Goal: Transaction & Acquisition: Download file/media

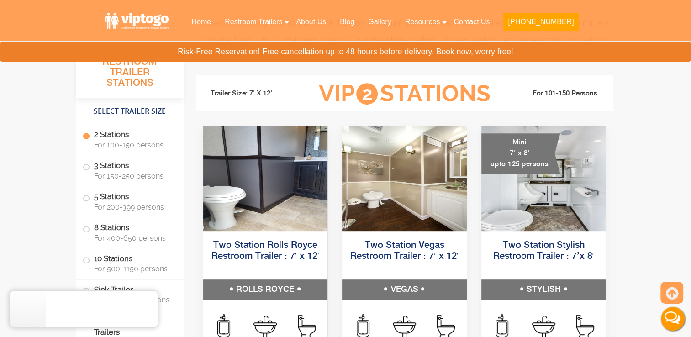
scroll to position [395, 0]
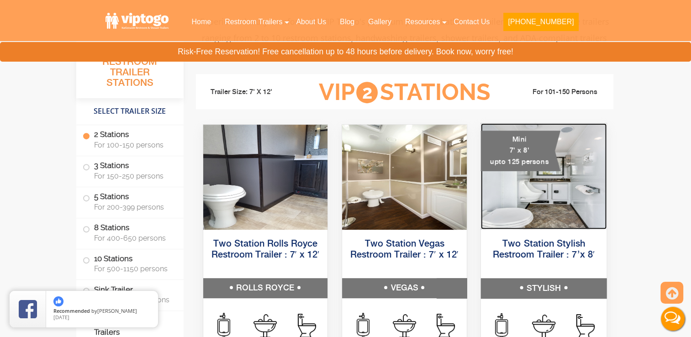
click at [548, 184] on img at bounding box center [543, 176] width 126 height 106
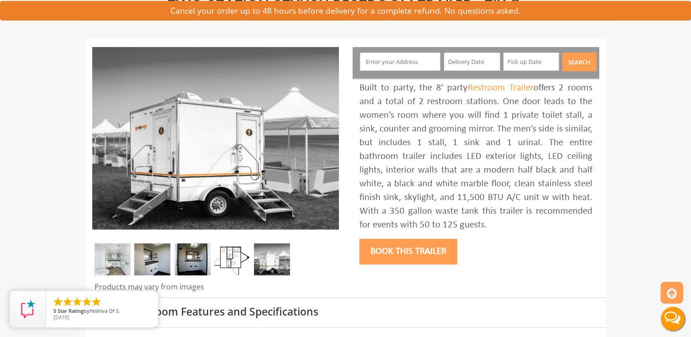
scroll to position [89, 0]
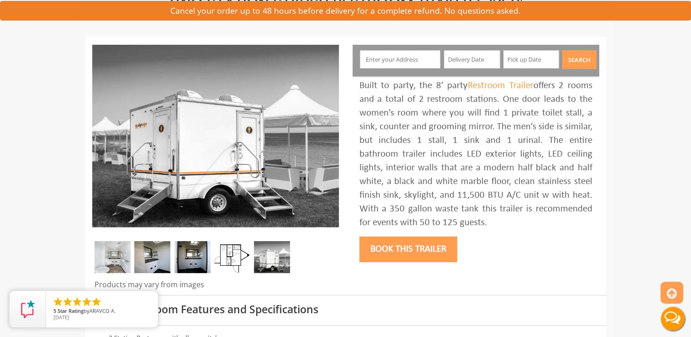
click at [116, 256] on img at bounding box center [113, 257] width 36 height 32
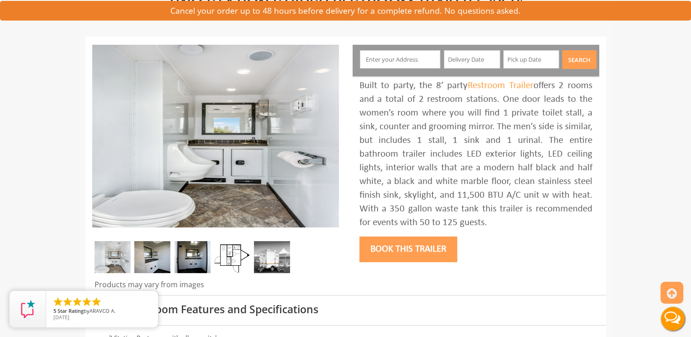
click at [155, 256] on img at bounding box center [152, 257] width 36 height 32
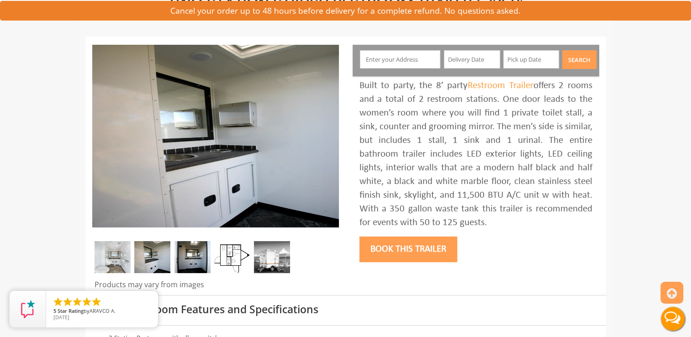
click at [195, 246] on img at bounding box center [192, 257] width 36 height 32
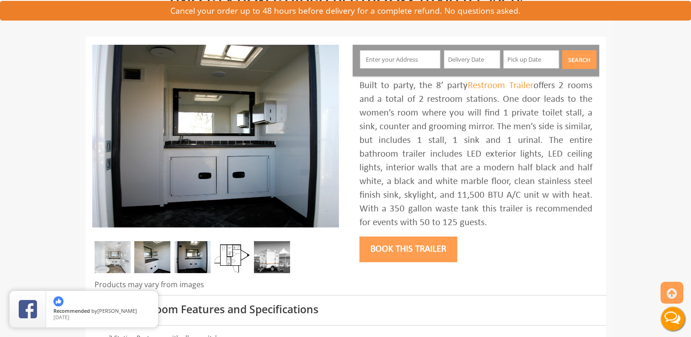
click at [236, 246] on img at bounding box center [232, 257] width 36 height 32
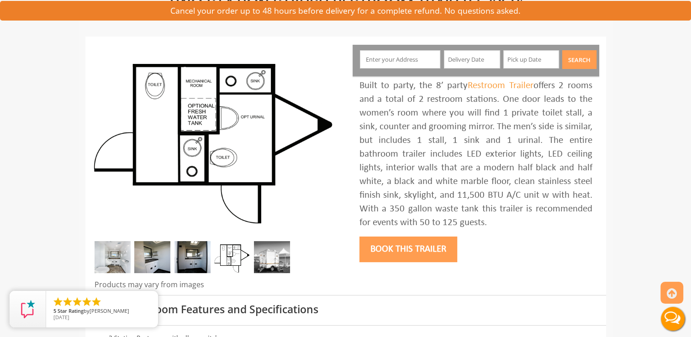
click at [268, 257] on img at bounding box center [272, 257] width 36 height 32
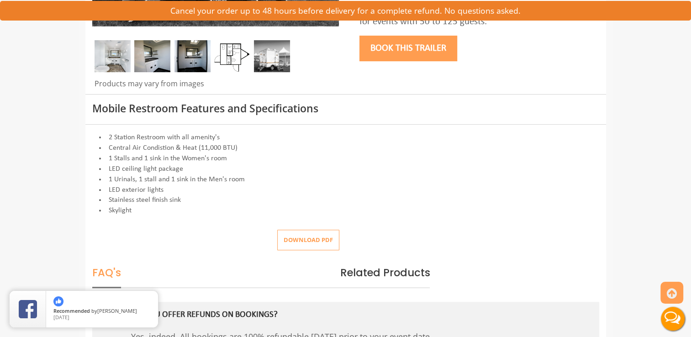
scroll to position [309, 0]
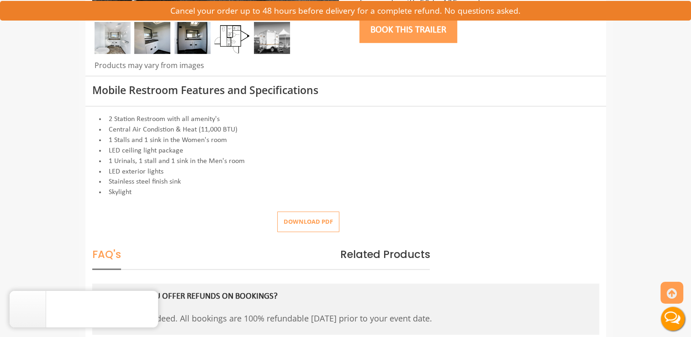
click at [311, 222] on button "Download pdf" at bounding box center [308, 221] width 62 height 21
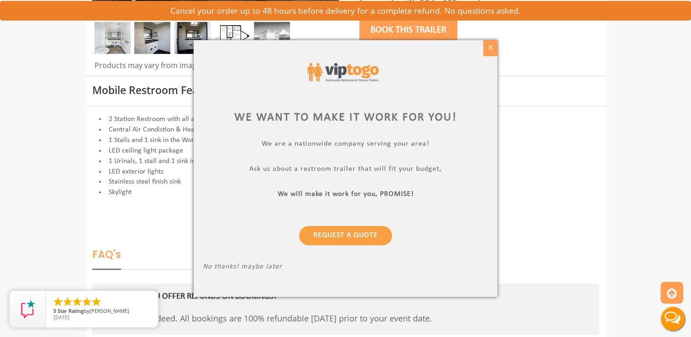
click at [493, 51] on div "X" at bounding box center [490, 48] width 14 height 16
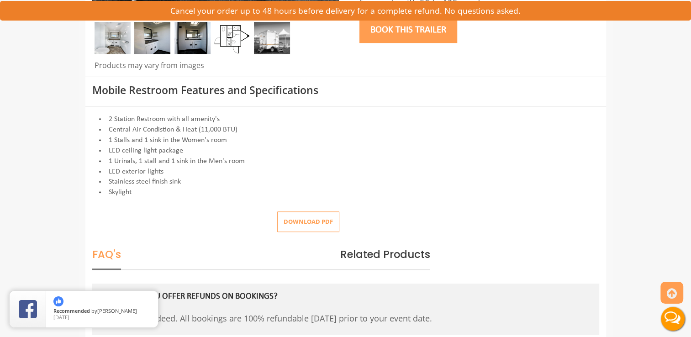
click at [313, 224] on button "Download pdf" at bounding box center [308, 221] width 62 height 21
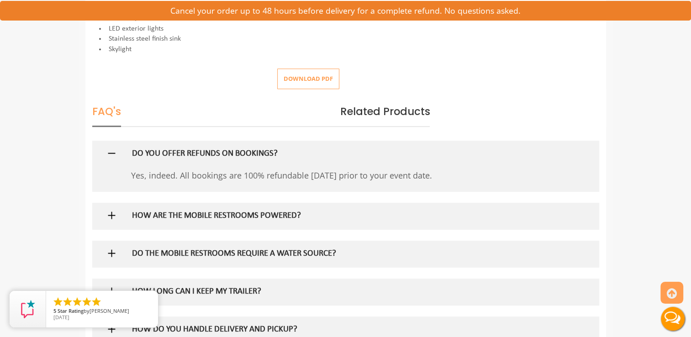
scroll to position [438, 0]
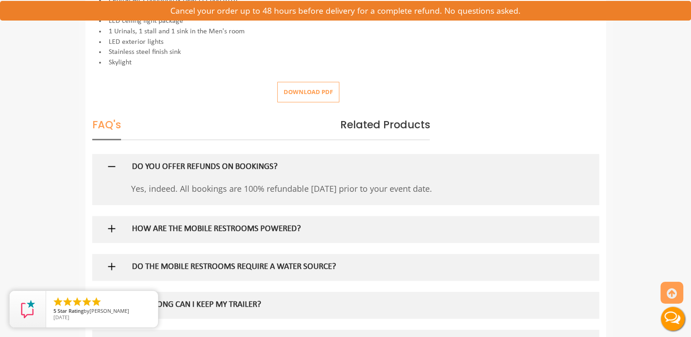
click at [321, 85] on button "Download pdf" at bounding box center [308, 92] width 62 height 21
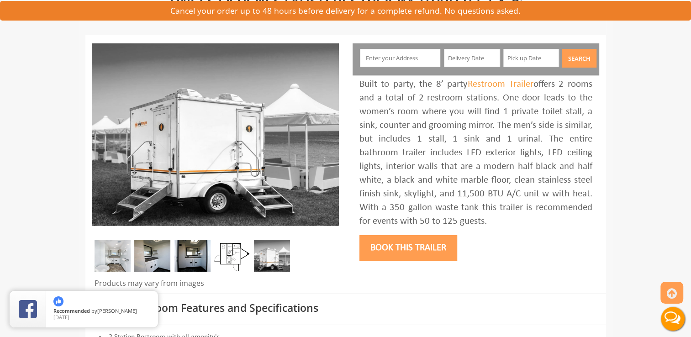
scroll to position [0, 0]
